Goal: Find contact information: Find contact information

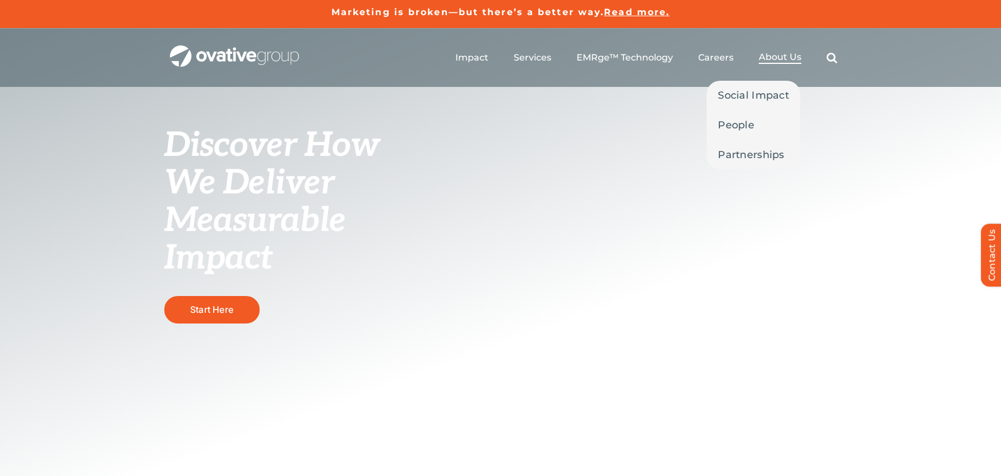
click at [778, 53] on span "About Us" at bounding box center [780, 57] width 43 height 11
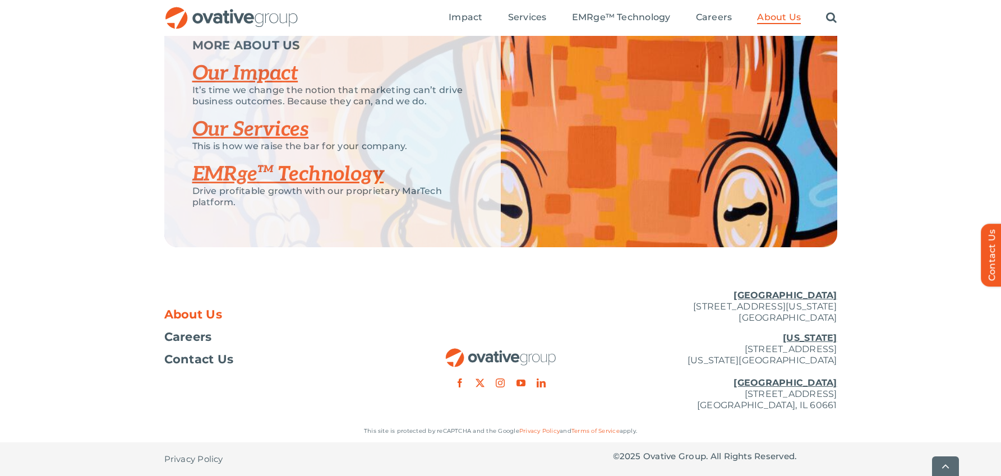
scroll to position [2398, 0]
drag, startPoint x: 839, startPoint y: 317, endPoint x: 661, endPoint y: 305, distance: 178.8
click at [661, 305] on div "About Us Careers Contact Us Minneapolis 729 Washington Avenue N, Suite 1000 Min…" at bounding box center [500, 350] width 1001 height 139
copy p "729 Washington Avenue N, Suite 1000 Minneapolis, MN 55401"
click at [226, 355] on span "Contact Us" at bounding box center [199, 359] width 70 height 11
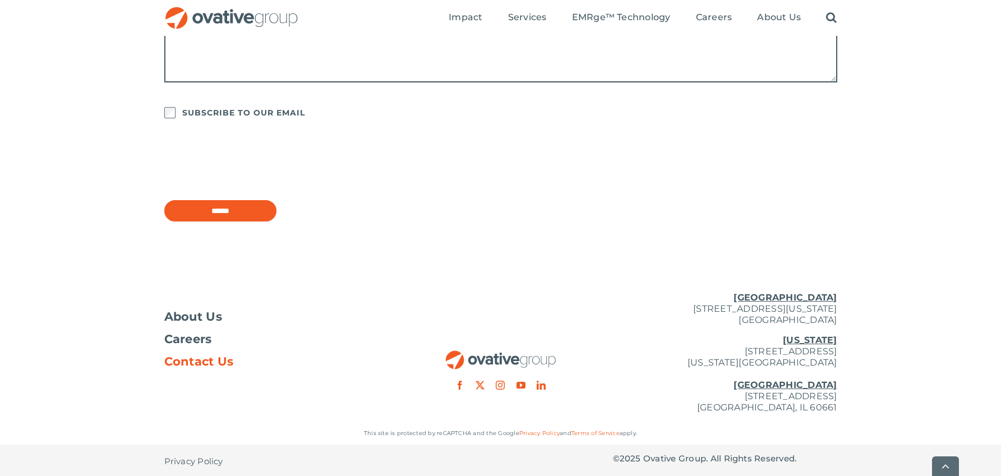
scroll to position [907, 0]
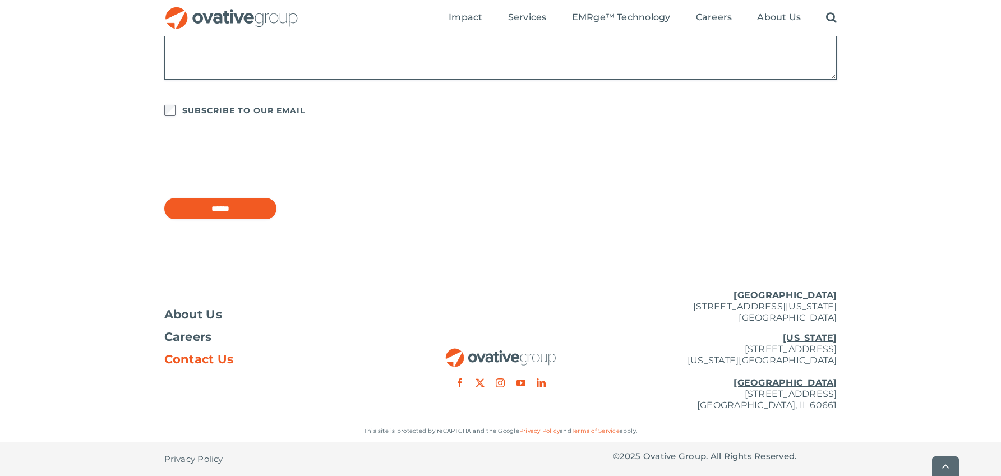
click at [812, 294] on u "[GEOGRAPHIC_DATA]" at bounding box center [785, 295] width 103 height 11
